Goal: Task Accomplishment & Management: Manage account settings

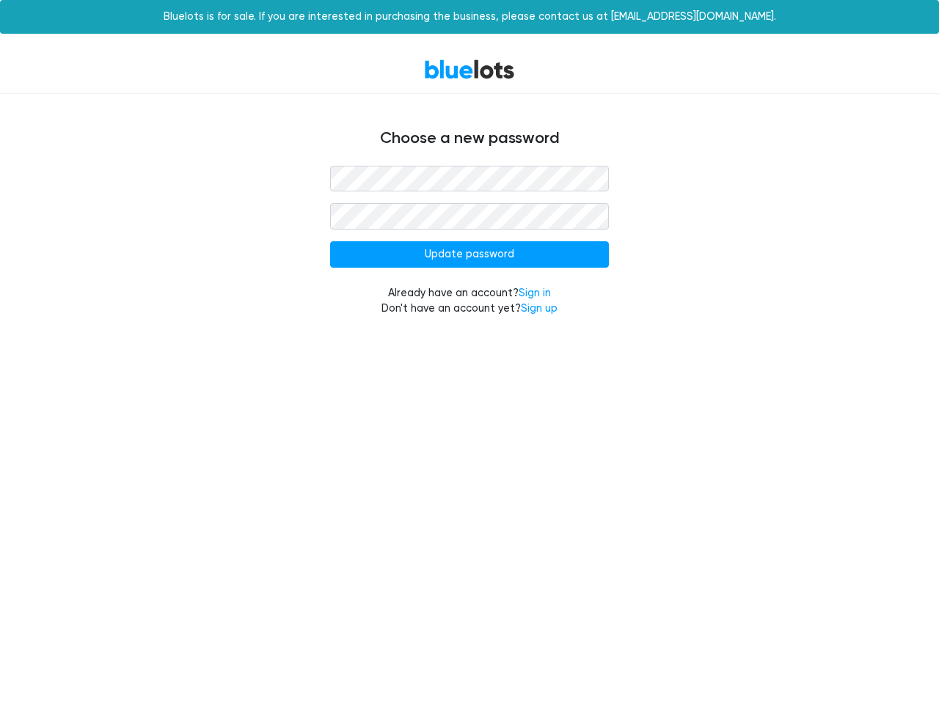
click at [470, 255] on input "Update password" at bounding box center [469, 254] width 279 height 26
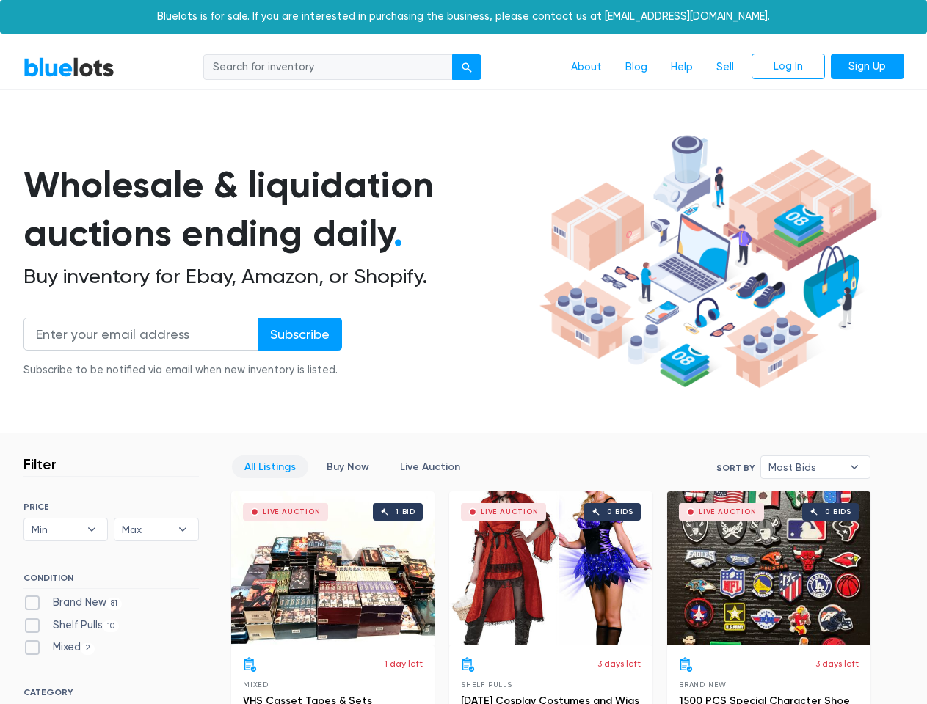
click at [467, 68] on div "submit" at bounding box center [467, 67] width 10 height 10
click at [299, 334] on input "Subscribe" at bounding box center [300, 334] width 84 height 33
click at [66, 530] on span "Min" at bounding box center [56, 530] width 48 height 22
click at [156, 530] on span "Max" at bounding box center [146, 530] width 48 height 22
click at [815, 467] on span "Most Bids" at bounding box center [804, 467] width 73 height 22
